Goal: Transaction & Acquisition: Purchase product/service

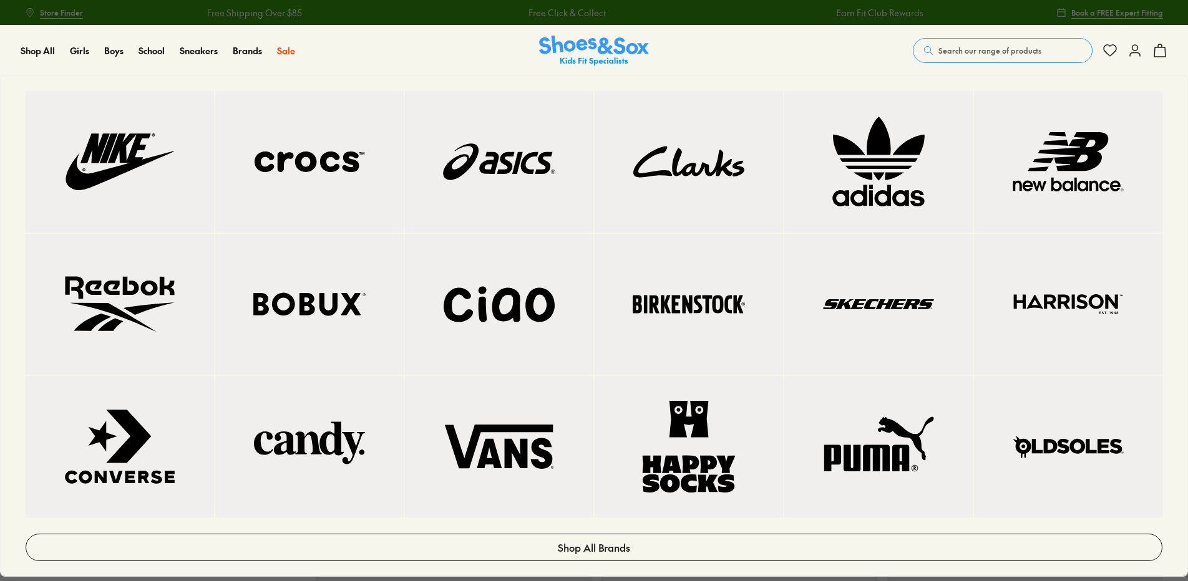
click at [887, 163] on img at bounding box center [878, 162] width 139 height 92
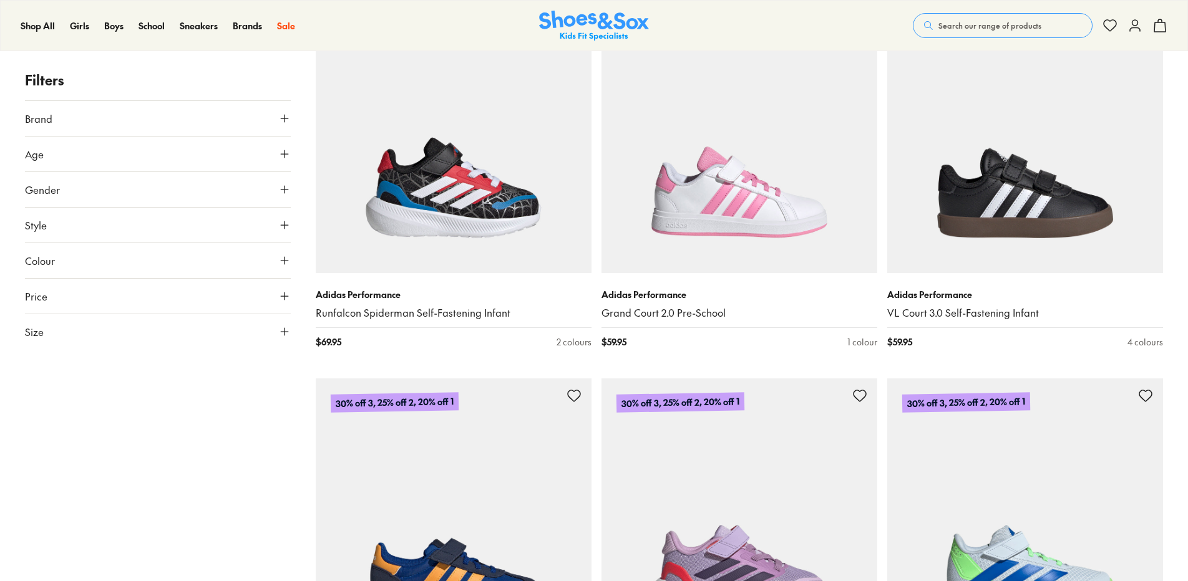
scroll to position [3556, 0]
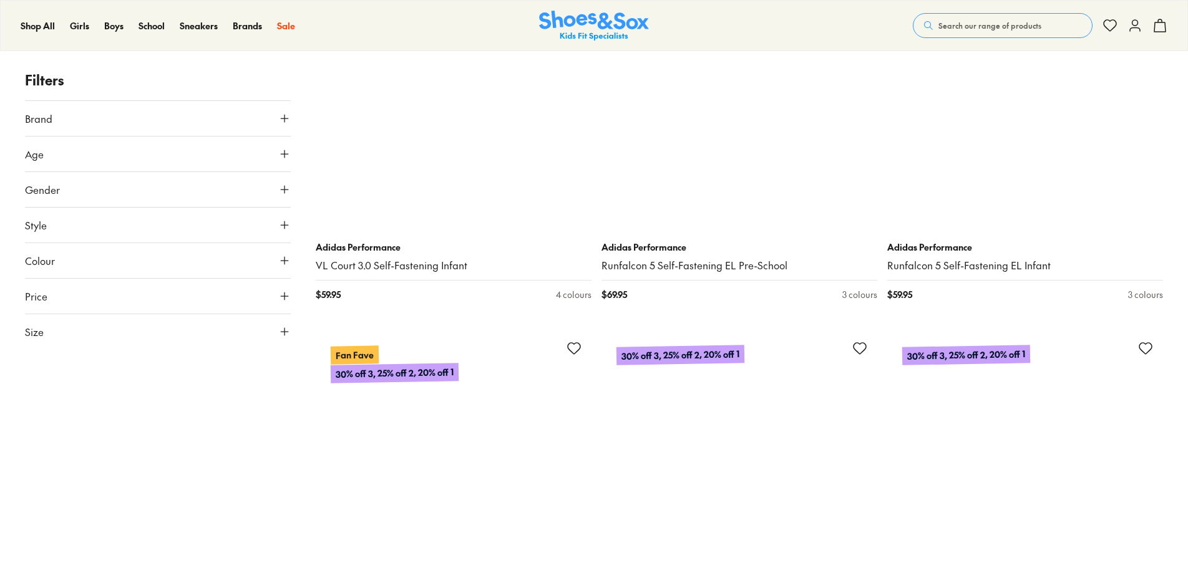
scroll to position [7175, 0]
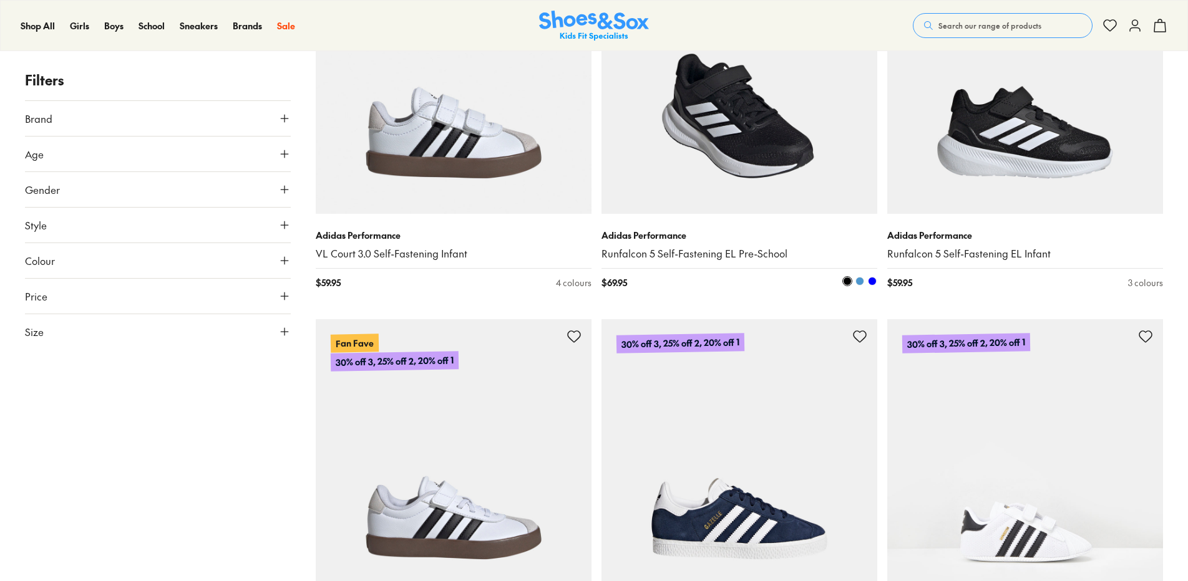
click at [707, 137] on img at bounding box center [739, 76] width 276 height 276
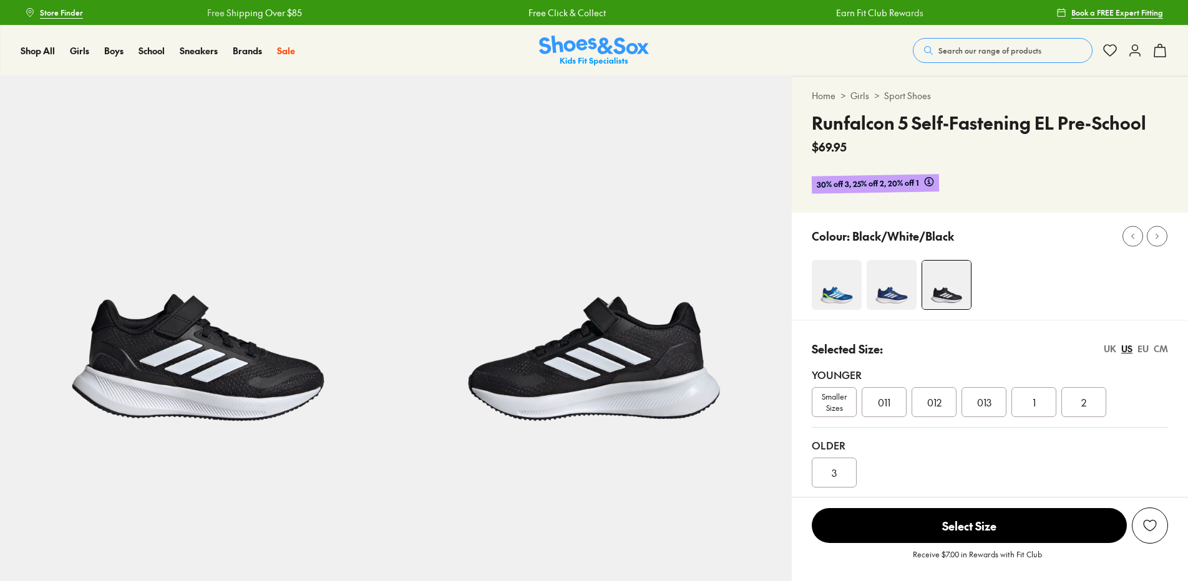
select select "*"
click at [1106, 351] on div "UK" at bounding box center [1110, 349] width 12 height 13
click at [1142, 349] on div "EU" at bounding box center [1142, 349] width 11 height 13
click at [1160, 350] on div "CM" at bounding box center [1161, 349] width 14 height 13
click at [1130, 349] on div "US" at bounding box center [1126, 349] width 11 height 13
